Goal: Transaction & Acquisition: Purchase product/service

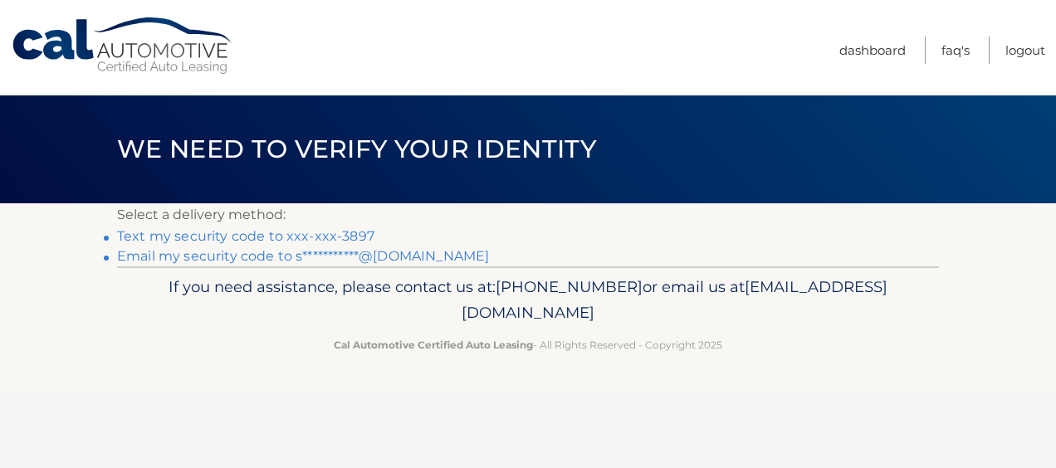
click at [270, 233] on link "Text my security code to xxx-xxx-3897" at bounding box center [245, 236] width 257 height 16
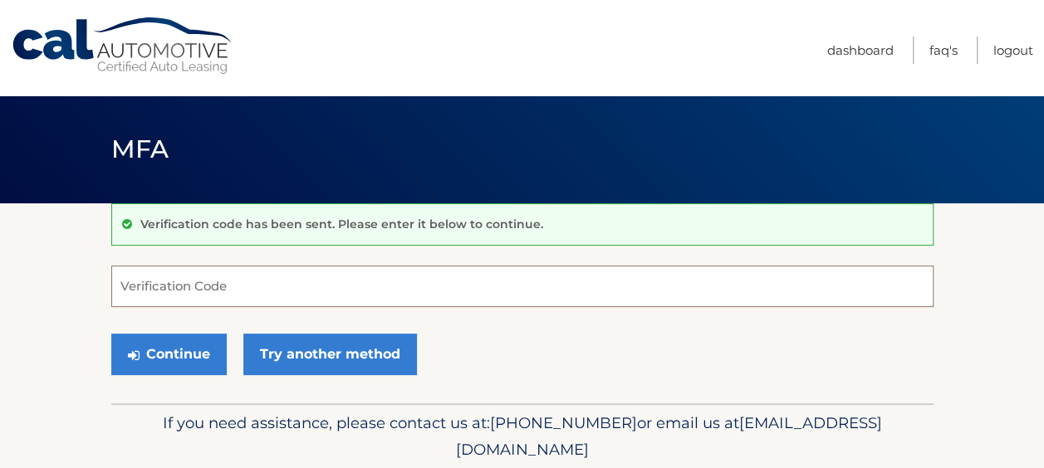
click at [229, 279] on input "Verification Code" at bounding box center [522, 287] width 822 height 42
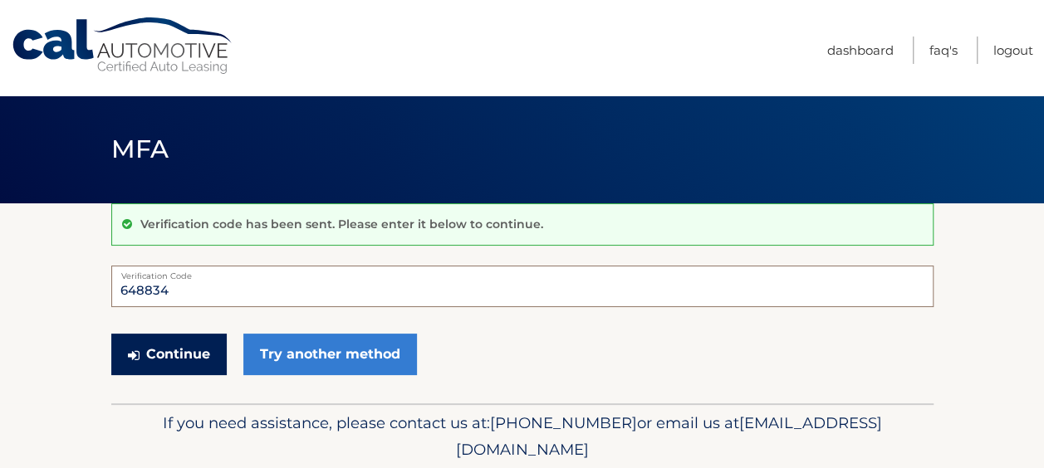
type input "648834"
click at [169, 345] on button "Continue" at bounding box center [168, 355] width 115 height 42
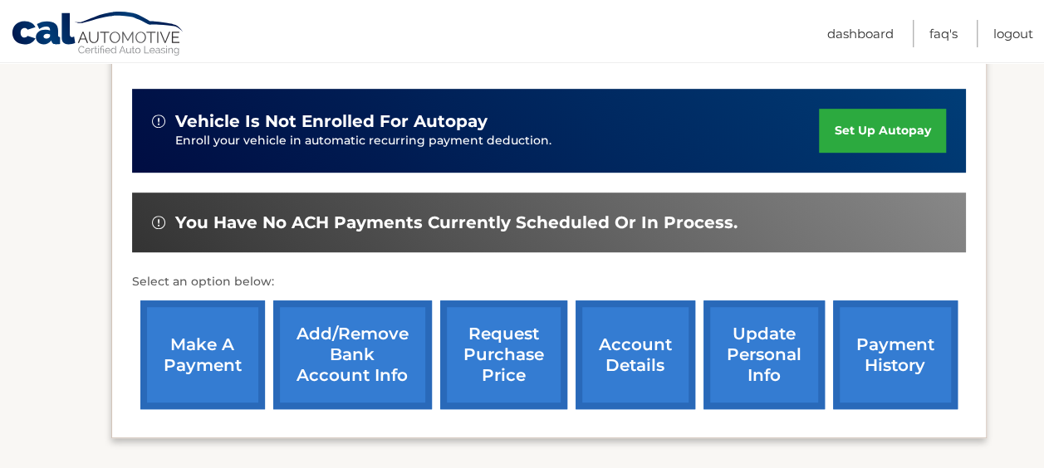
scroll to position [414, 0]
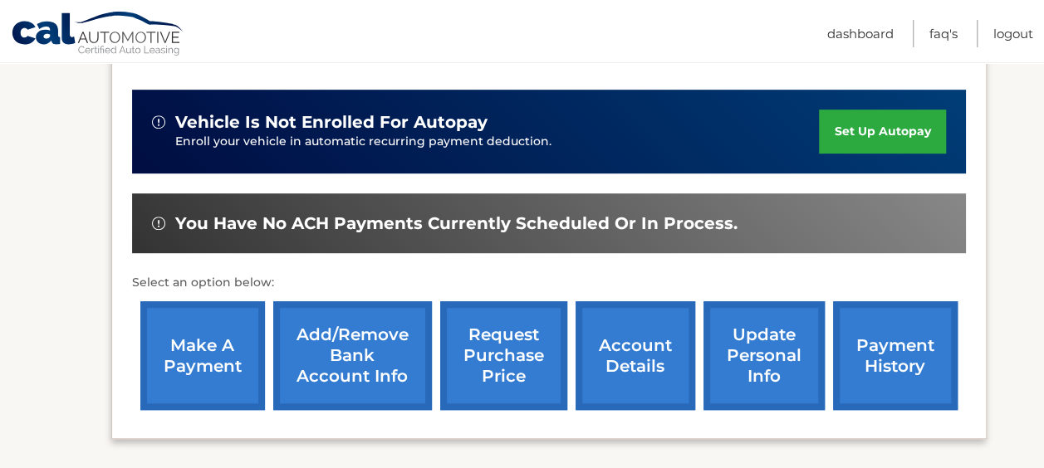
click at [233, 359] on link "make a payment" at bounding box center [202, 355] width 125 height 109
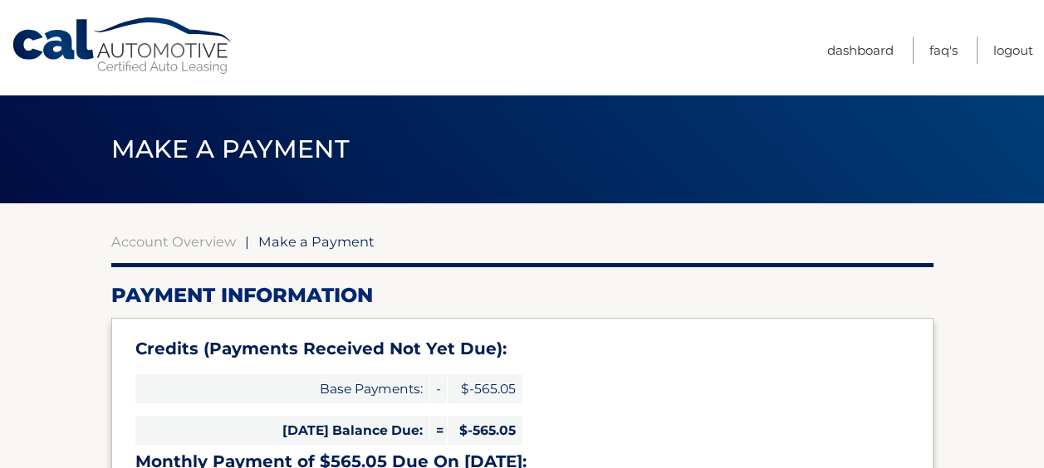
type input "0"
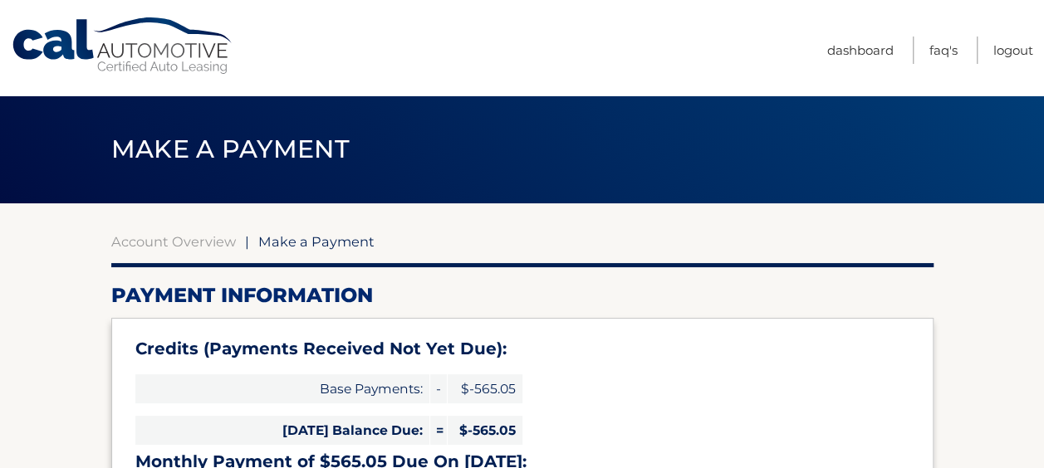
select select "ZjUyN2JlMzItYWI5Zi00NTZiLWJjZDYtMmFkMWRkNjU3YmE5"
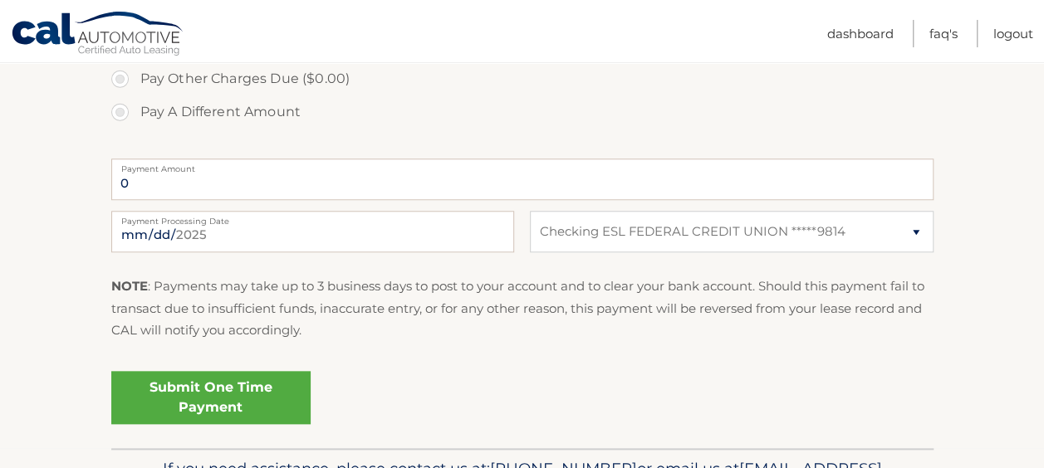
scroll to position [684, 0]
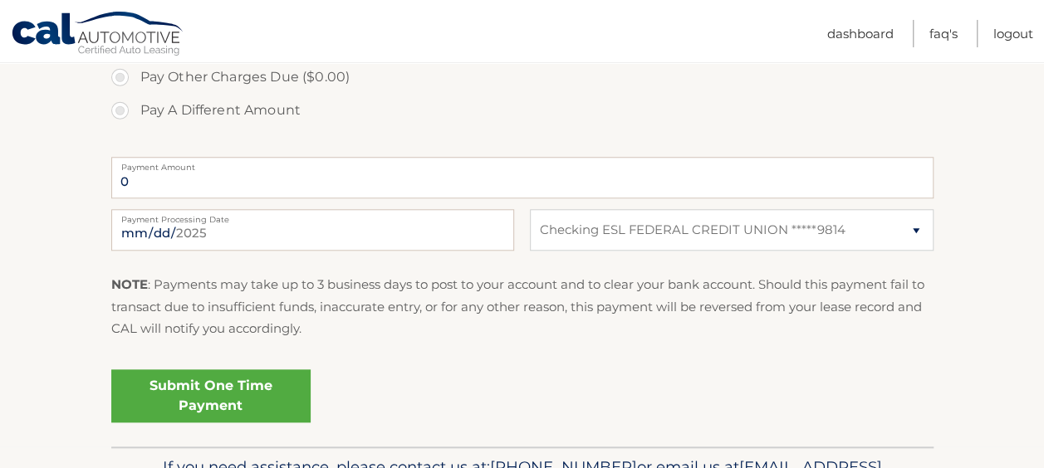
click at [261, 395] on link "Submit One Time Payment" at bounding box center [210, 396] width 199 height 53
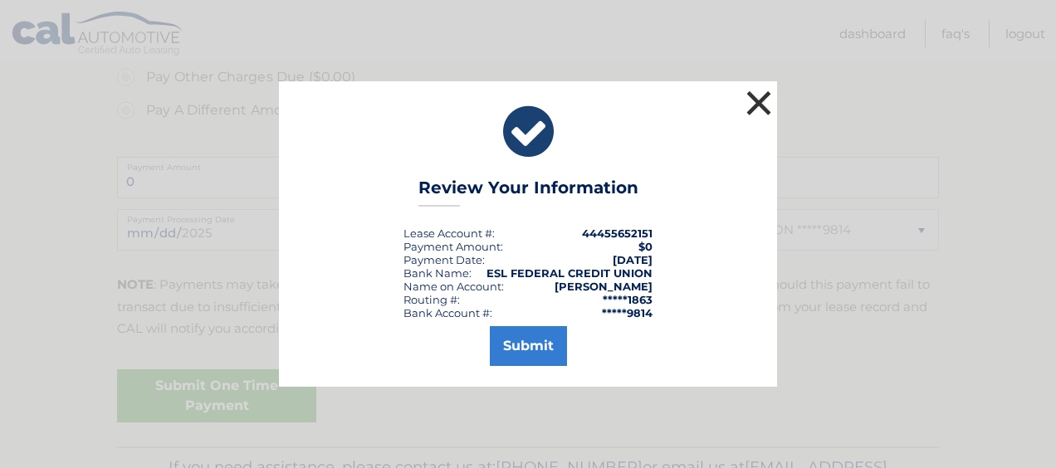
click at [752, 105] on button "×" at bounding box center [758, 102] width 33 height 33
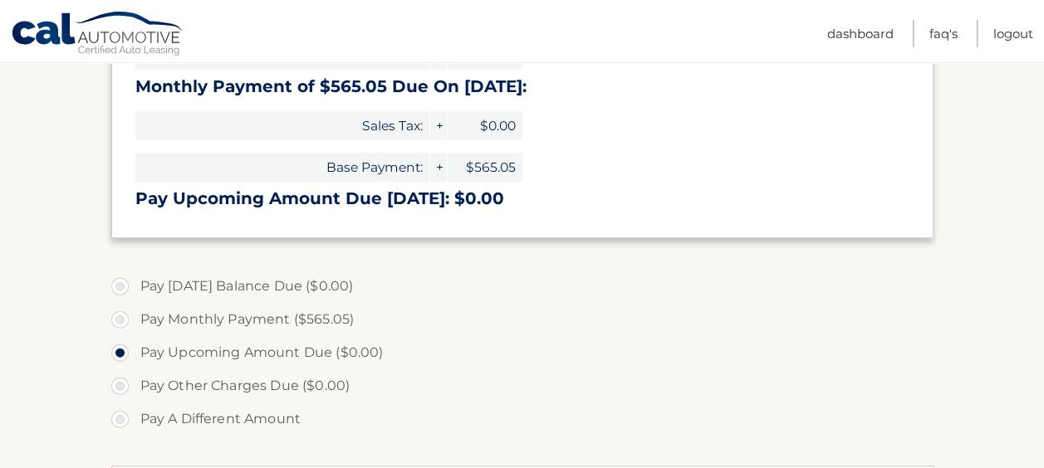
scroll to position [379, 0]
